Goal: Task Accomplishment & Management: Manage account settings

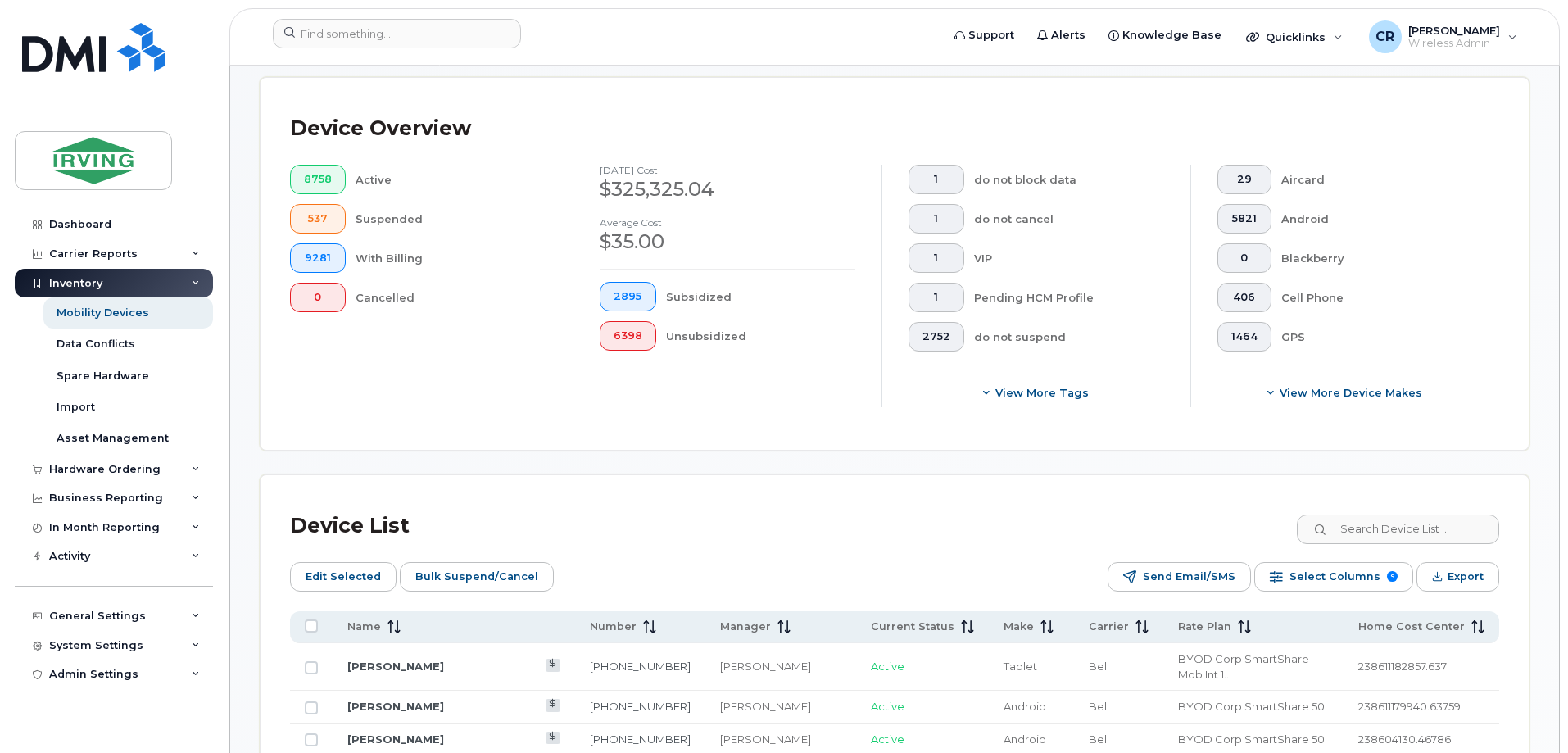
scroll to position [403, 0]
click at [1413, 514] on input at bounding box center [1397, 528] width 204 height 29
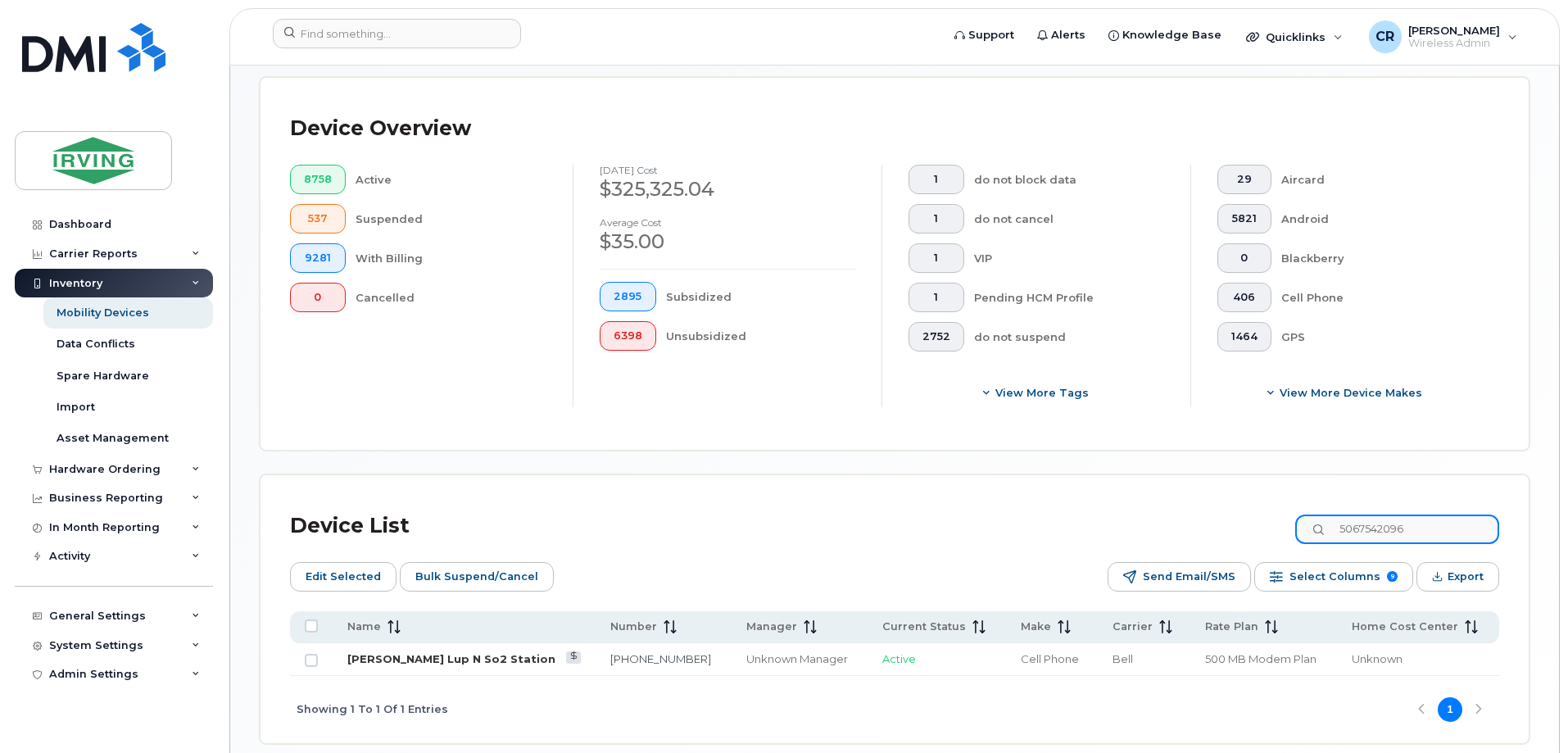
type input "5067542096"
click at [468, 652] on link "[PERSON_NAME] Lup N So2 Station" at bounding box center [451, 658] width 208 height 13
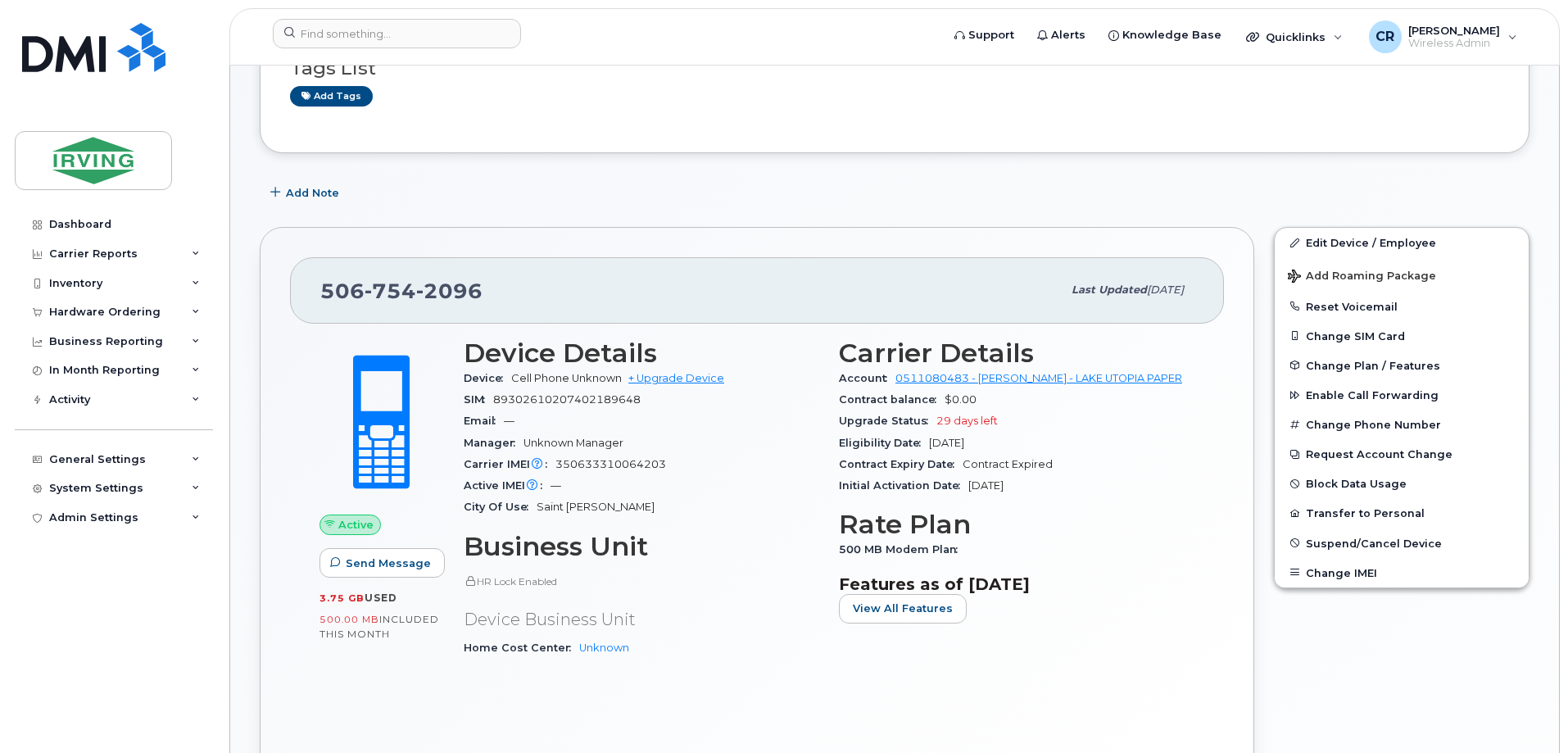
scroll to position [164, 0]
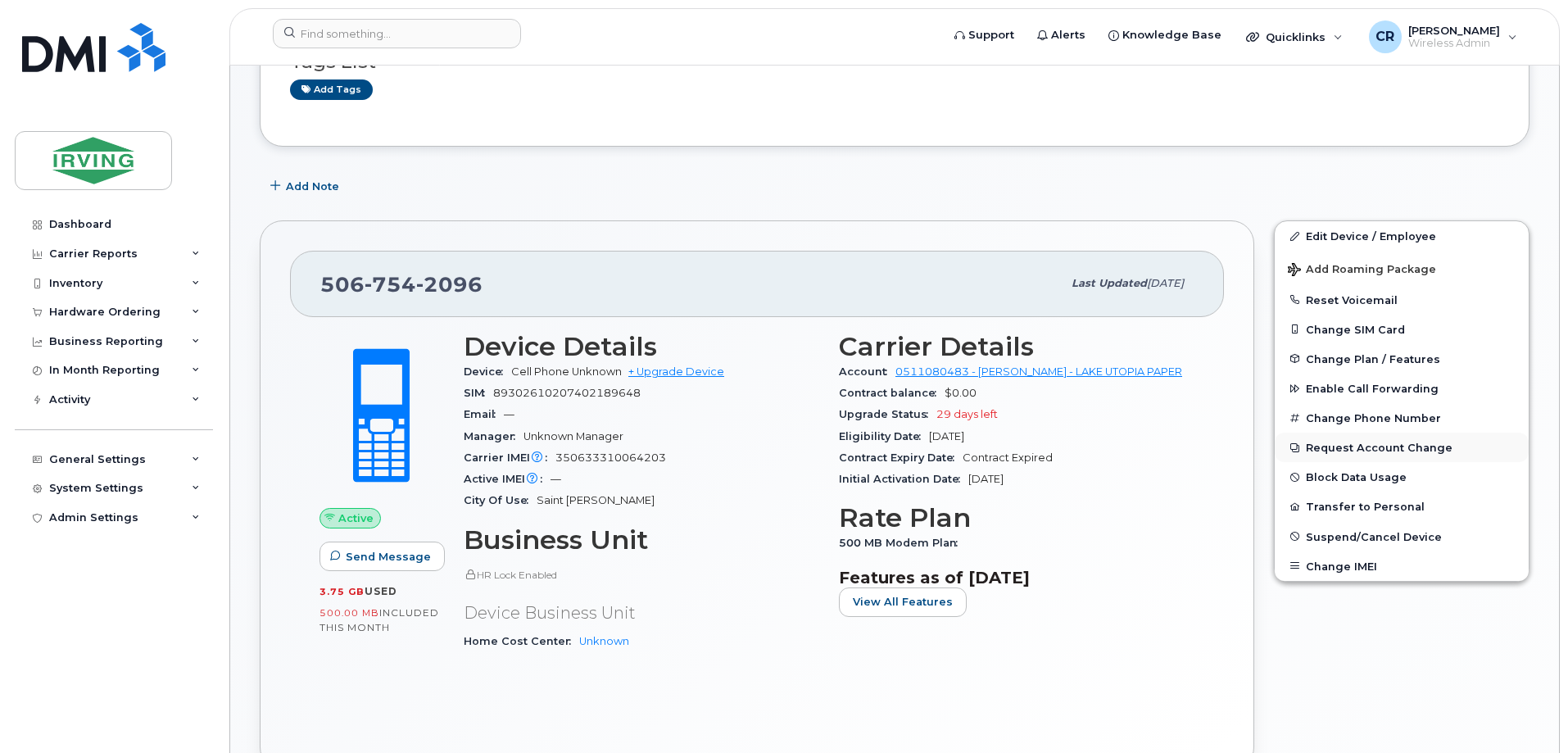
click at [1388, 447] on button "Request Account Change" at bounding box center [1402, 447] width 254 height 29
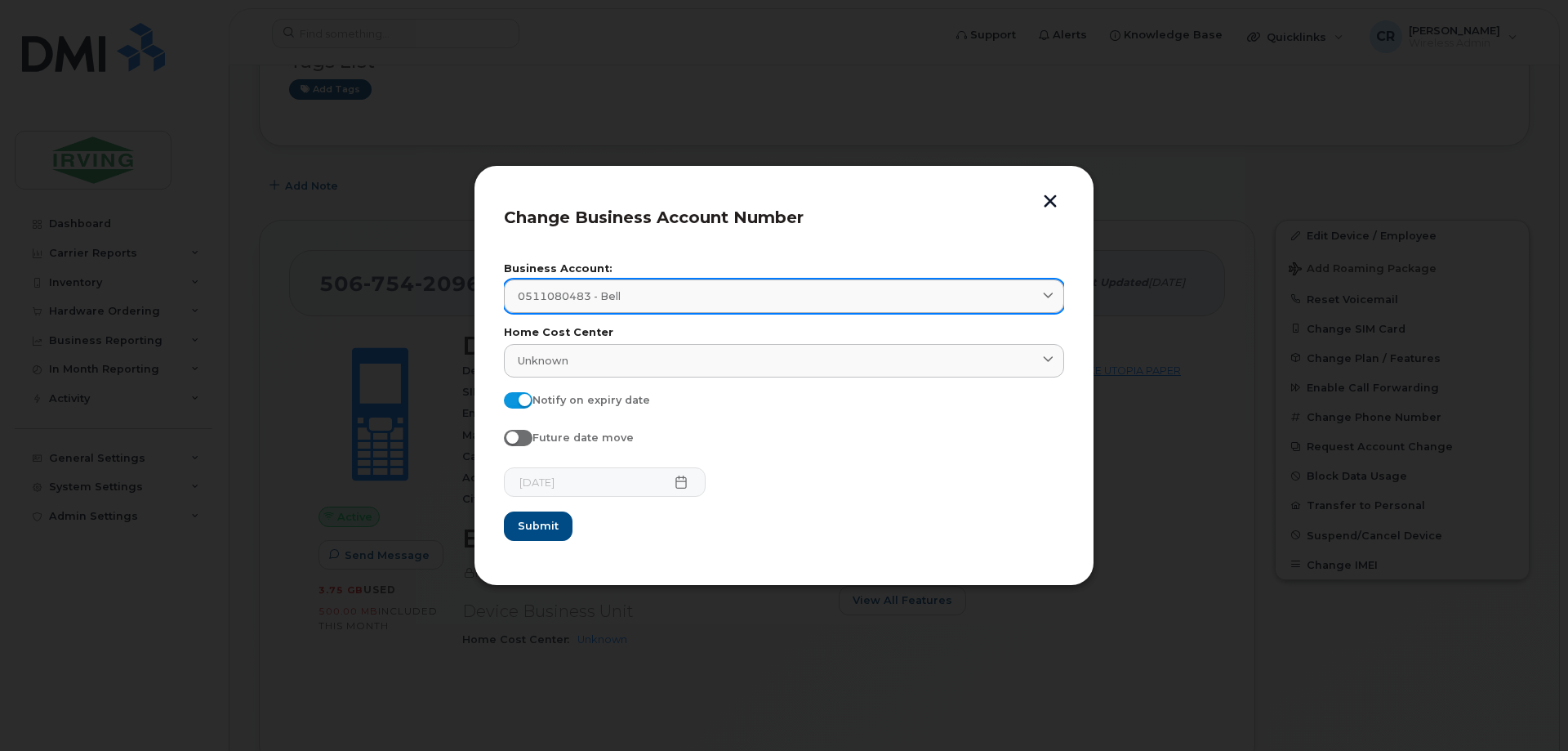
click at [576, 292] on span "0511080483 - Bell" at bounding box center [569, 296] width 103 height 16
type input "j"
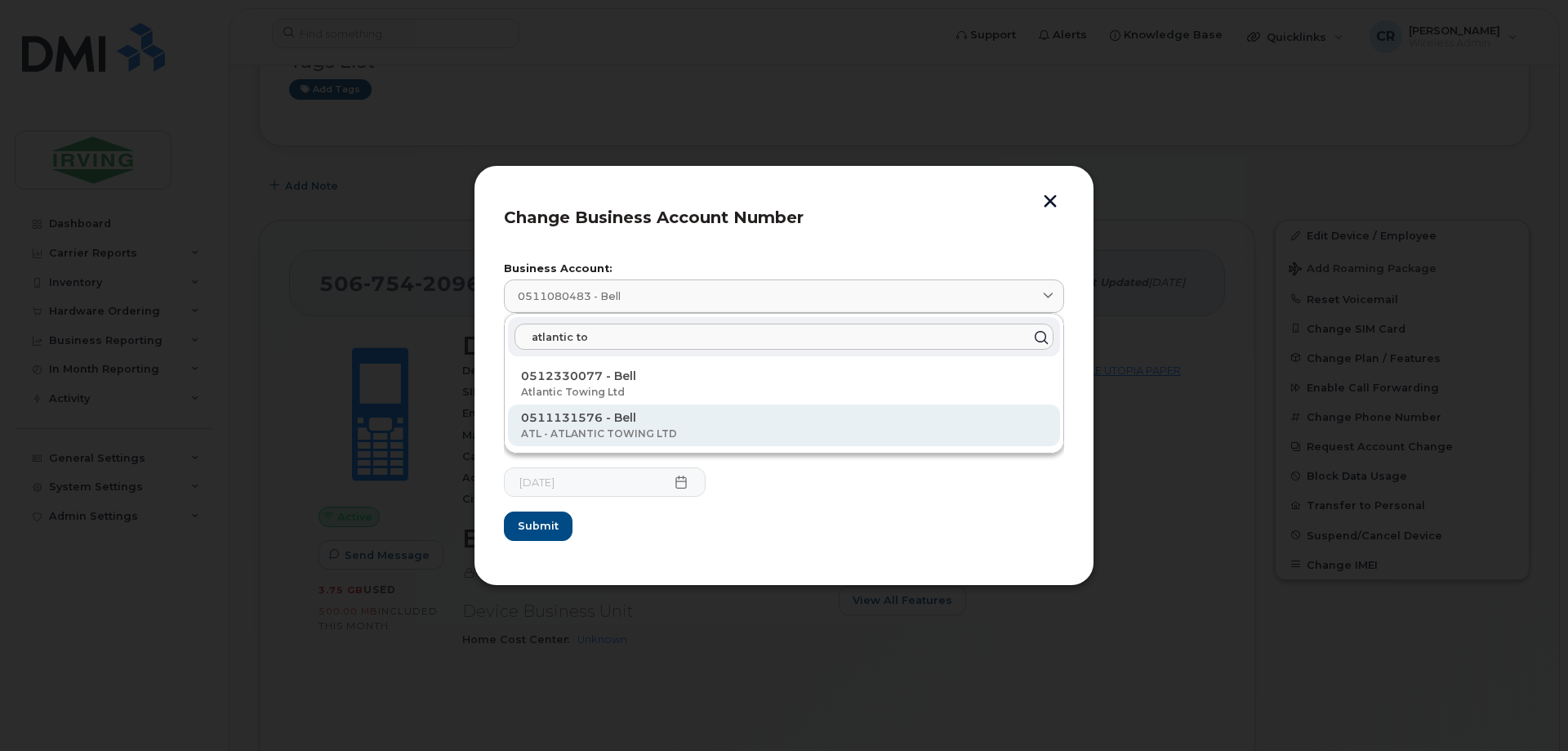
type input "atlantic to"
click at [574, 428] on p "ATL - ATLANTIC TOWING LTD" at bounding box center [783, 433] width 526 height 15
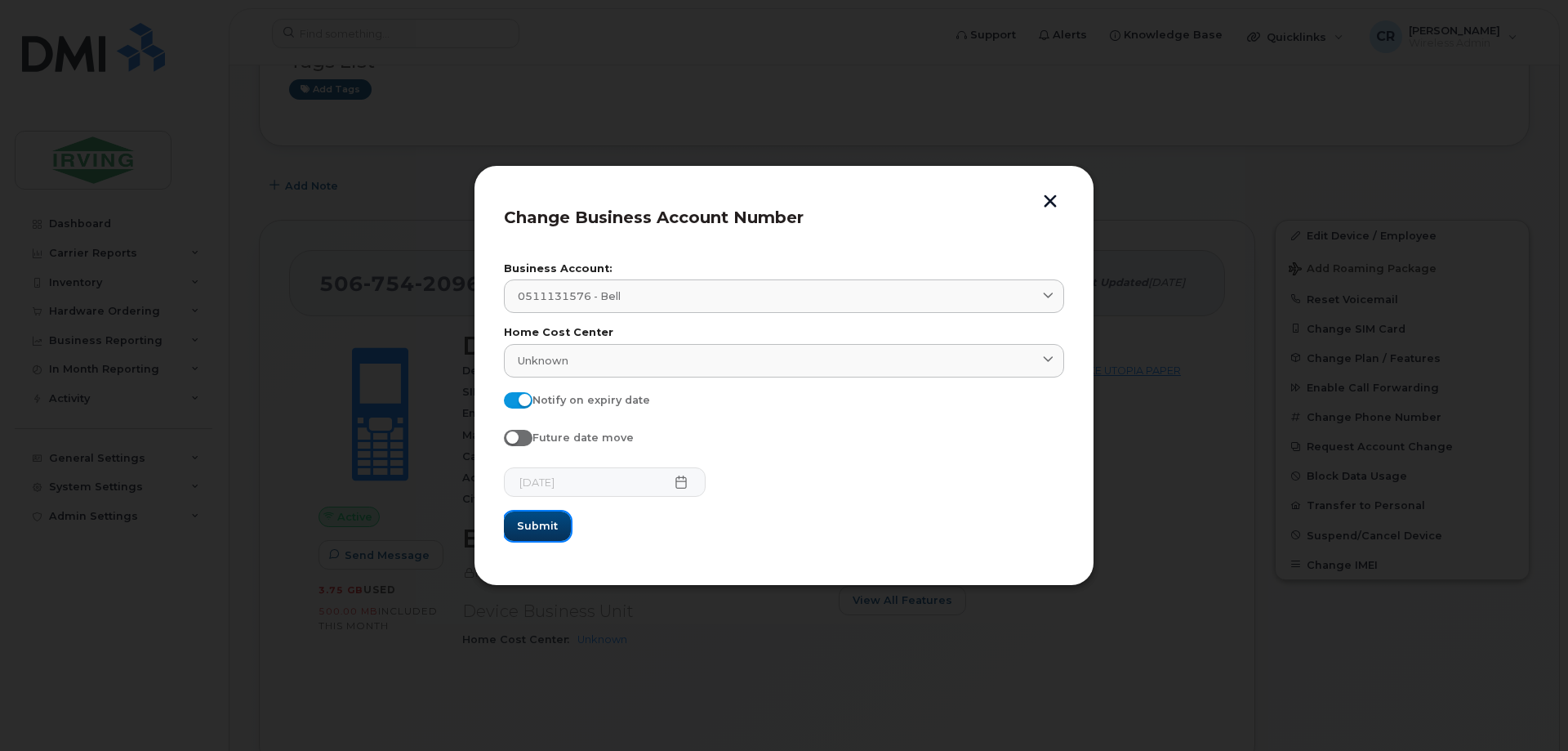
click at [533, 517] on button "Submit" at bounding box center [537, 525] width 67 height 29
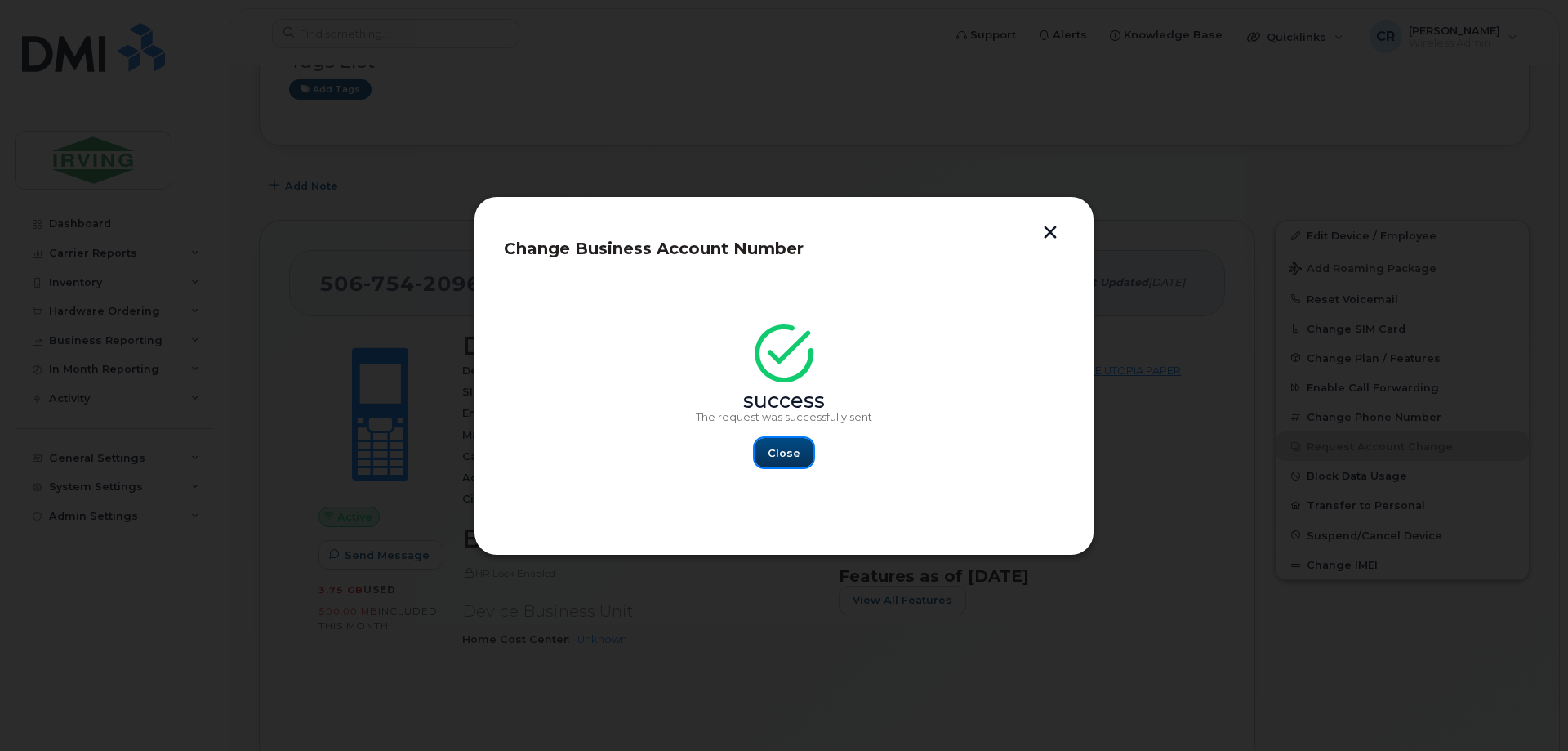
click at [785, 451] on span "Close" at bounding box center [783, 453] width 32 height 16
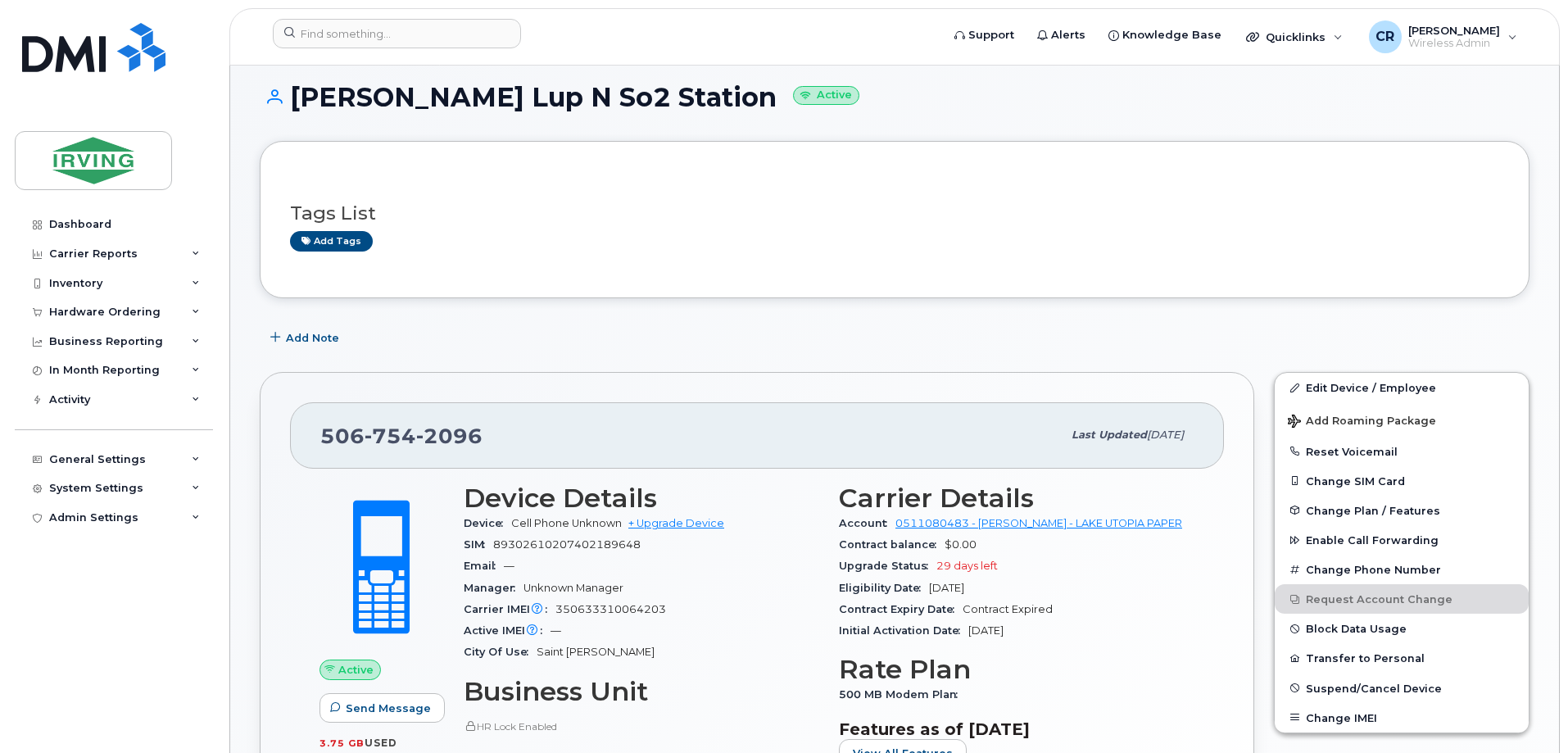
scroll to position [0, 0]
